Goal: Find specific page/section

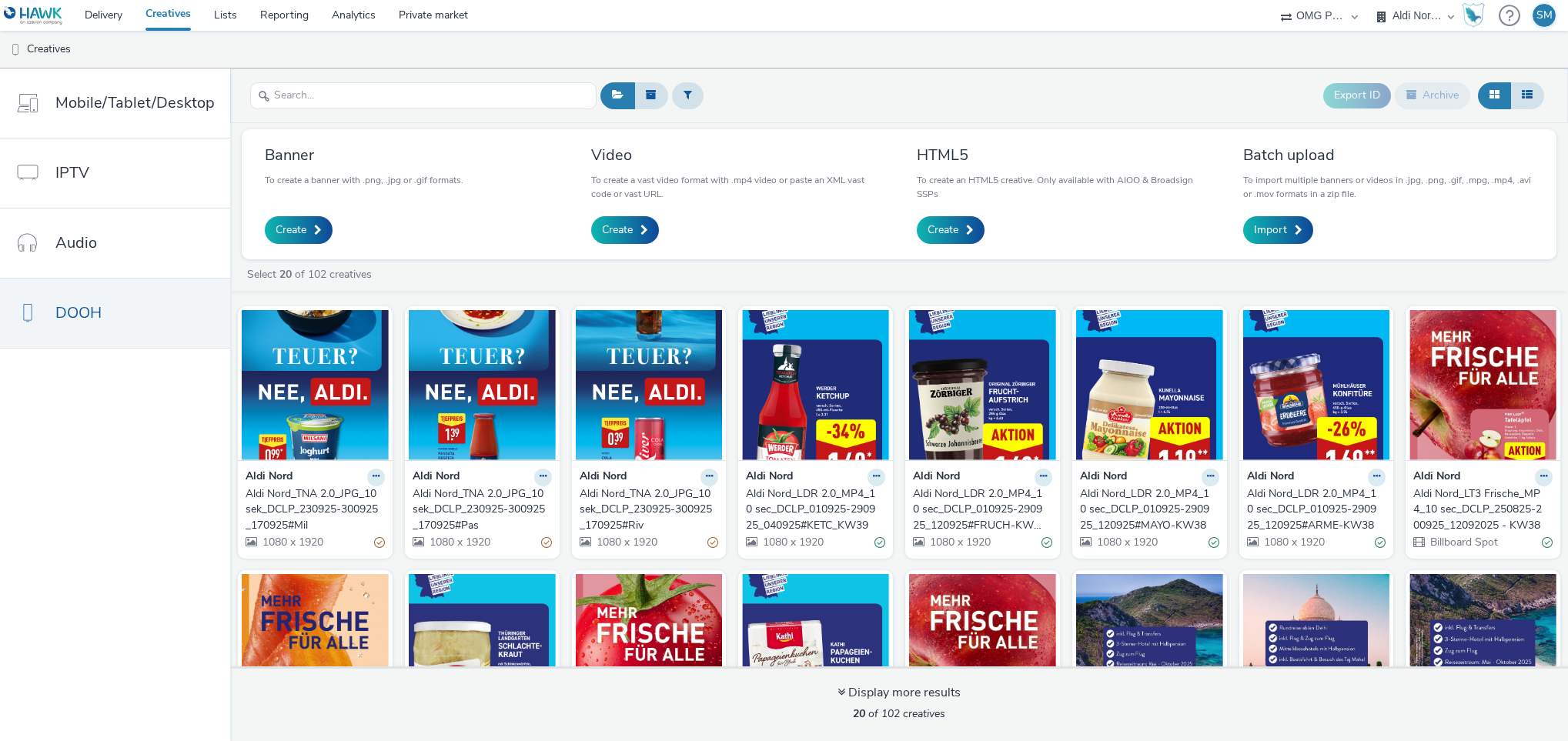
select select "491a0746-e20e-4106-832b-22d0456ef05d"
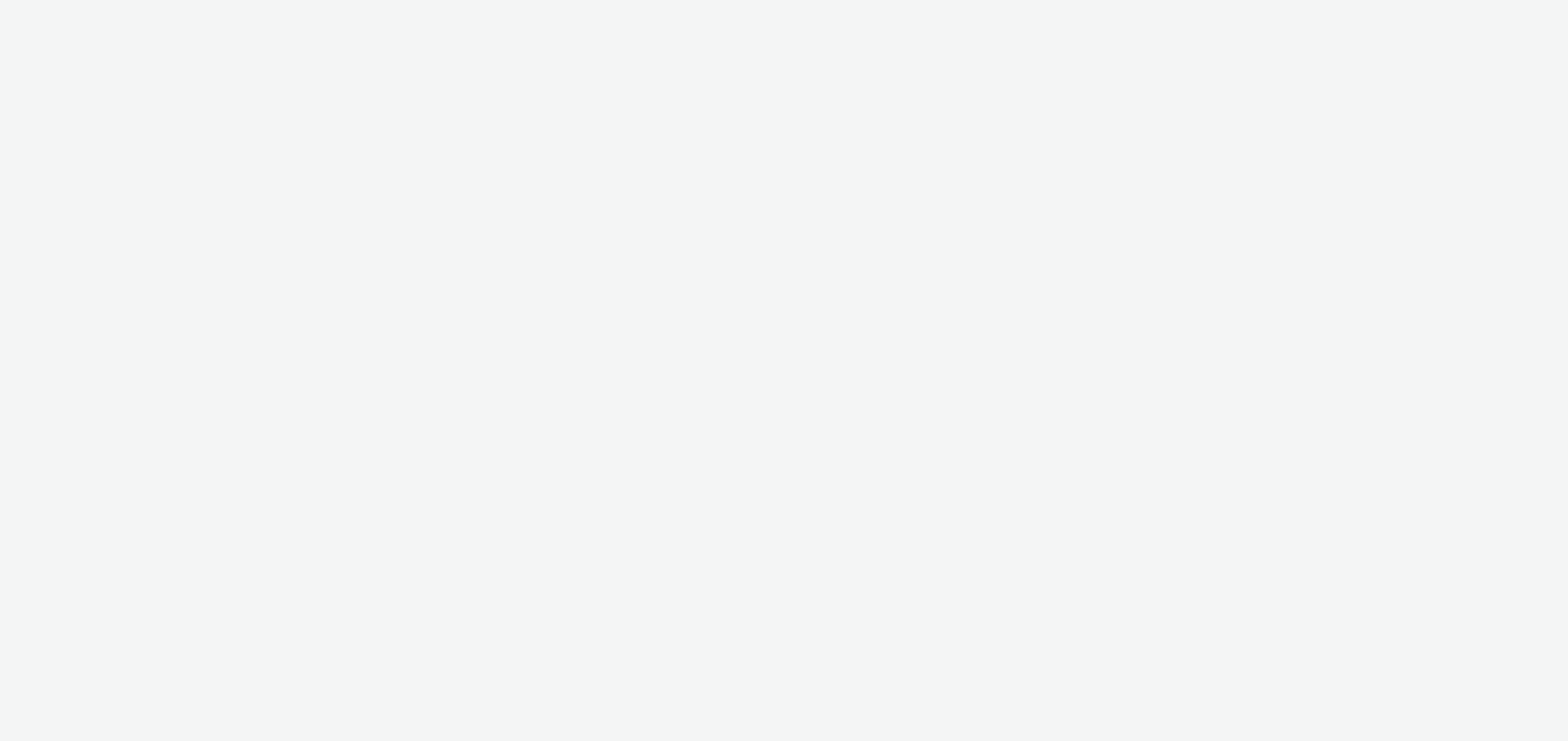
select select "491a0746-e20e-4106-832b-22d0456ef05d"
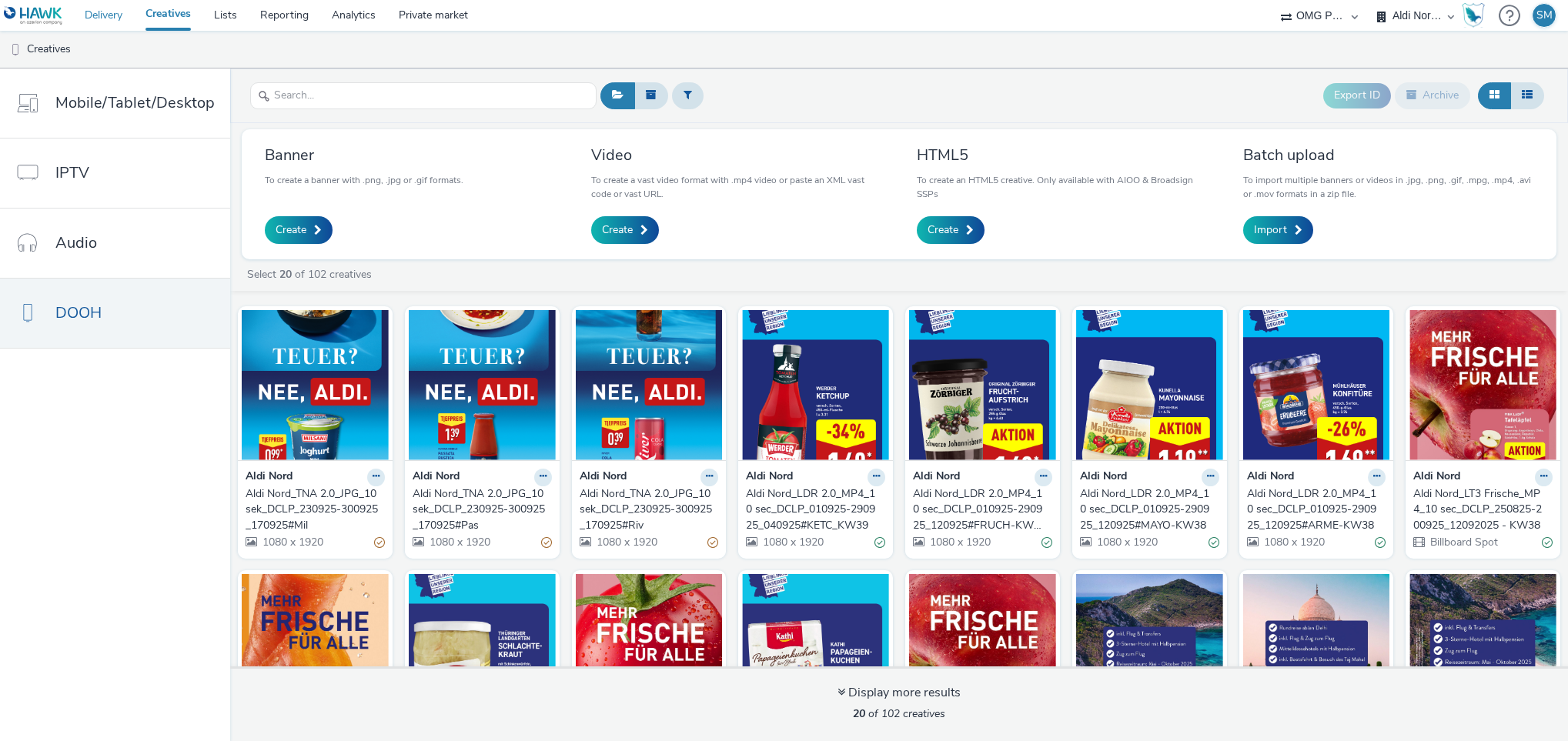
click at [107, 17] on link "Delivery" at bounding box center [103, 15] width 61 height 31
